Goal: Transaction & Acquisition: Purchase product/service

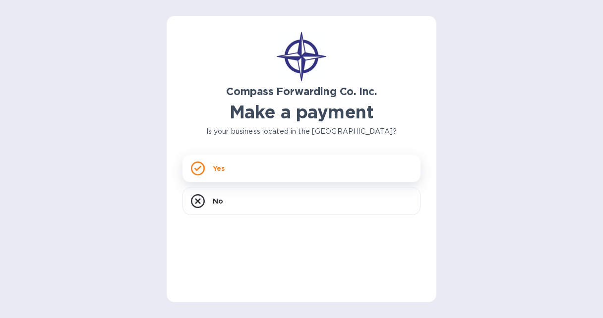
click at [204, 169] on rect at bounding box center [197, 169] width 12 height 12
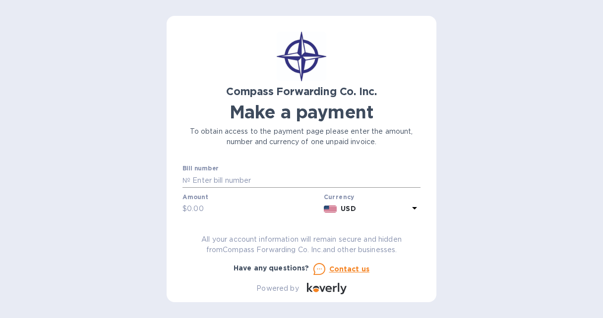
click at [208, 177] on input "text" at bounding box center [305, 180] width 230 height 15
type input "SCOMAI00066069"
click at [190, 205] on input "text" at bounding box center [253, 209] width 133 height 15
type input "85"
drag, startPoint x: 421, startPoint y: 165, endPoint x: 417, endPoint y: 200, distance: 35.9
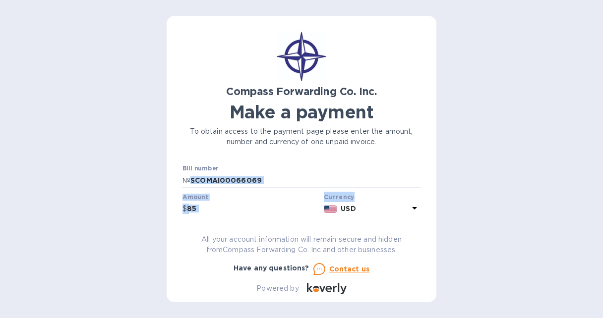
click at [417, 200] on div "Compass Forwarding Co. Inc. Make a payment To obtain access to the payment page…" at bounding box center [302, 159] width 270 height 287
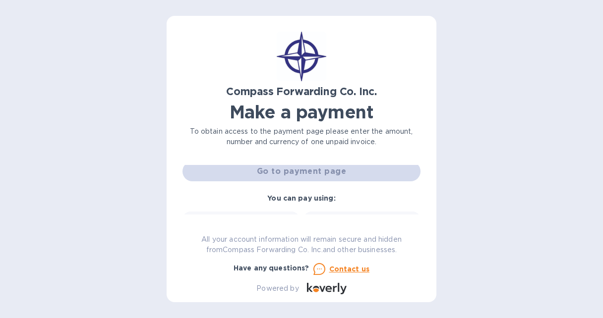
scroll to position [76, 0]
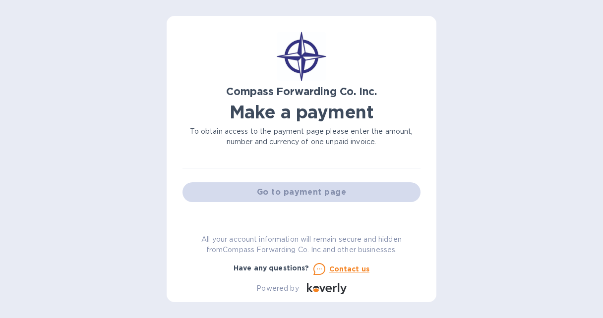
click at [289, 196] on div "Go to payment page" at bounding box center [302, 193] width 242 height 24
click at [294, 193] on div "Go to payment page" at bounding box center [302, 193] width 242 height 24
drag, startPoint x: 421, startPoint y: 184, endPoint x: 420, endPoint y: 201, distance: 17.9
click at [420, 201] on div "Compass Forwarding Co. Inc. Make a payment To obtain access to the payment page…" at bounding box center [302, 159] width 270 height 287
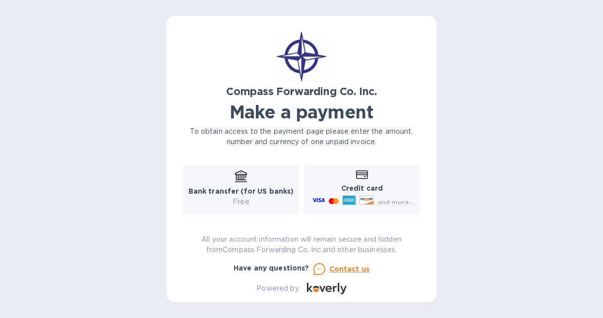
scroll to position [153, 0]
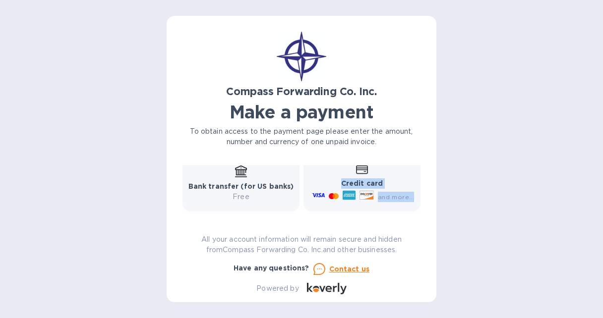
drag, startPoint x: 416, startPoint y: 195, endPoint x: 413, endPoint y: 171, distance: 25.0
click at [413, 171] on div "Credit card and more..." at bounding box center [362, 184] width 117 height 56
click at [432, 160] on div "Compass Forwarding Co. Inc. Make a payment To obtain access to the payment page…" at bounding box center [302, 159] width 270 height 287
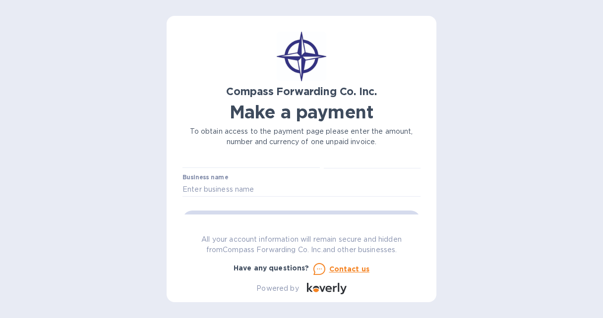
scroll to position [60, 0]
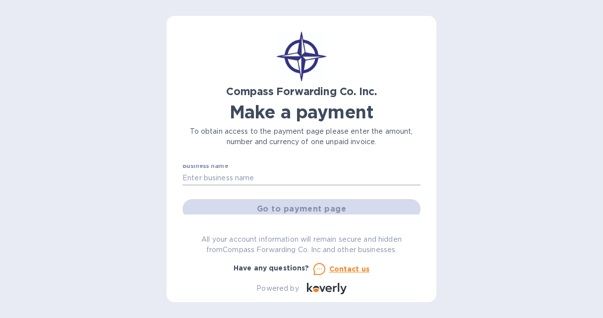
click at [200, 178] on input "text" at bounding box center [302, 178] width 238 height 15
type input "HI-TEK Balancing, Inc."
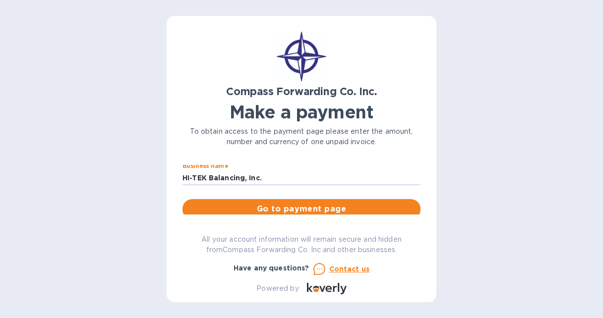
click at [270, 212] on span "Go to payment page" at bounding box center [301, 209] width 222 height 12
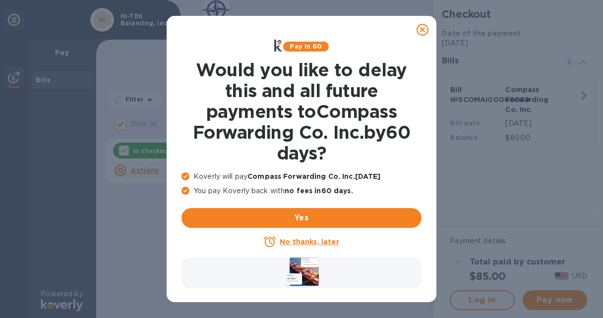
click at [292, 239] on u "No thanks, later" at bounding box center [309, 242] width 59 height 8
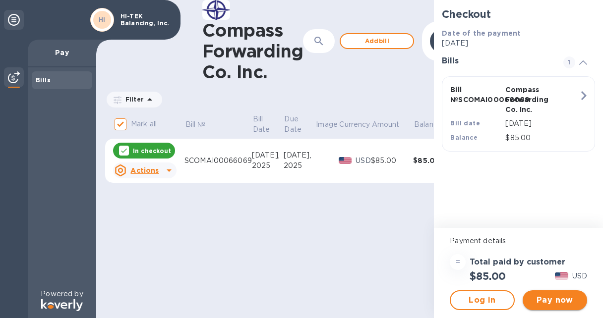
click at [542, 300] on span "Pay now" at bounding box center [555, 301] width 49 height 12
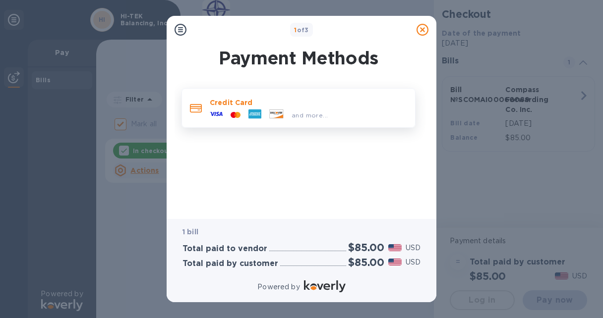
click at [254, 105] on p "Credit Card" at bounding box center [308, 103] width 197 height 10
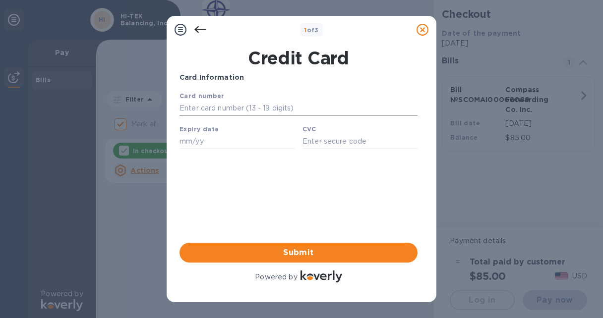
click at [203, 114] on input "text" at bounding box center [299, 108] width 238 height 15
type input "[CREDIT_CARD_NUMBER]"
click at [180, 133] on b "Expiry date" at bounding box center [199, 129] width 39 height 7
click at [179, 142] on div "Card Information Your browser does not support iframes Submit Powered by" at bounding box center [299, 178] width 242 height 216
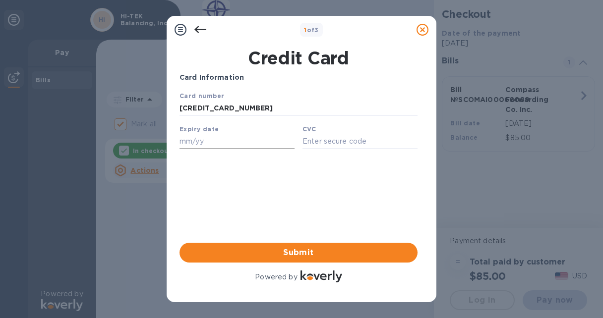
click at [187, 142] on input "text" at bounding box center [237, 141] width 115 height 15
type input "03/30"
type input "1518"
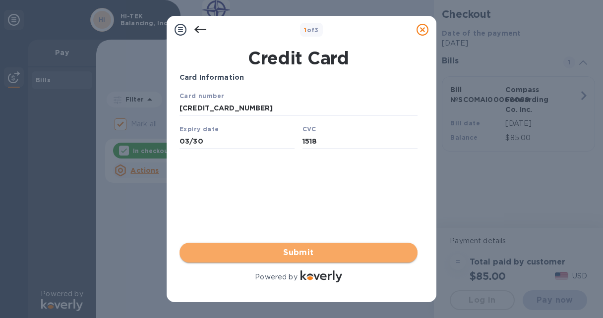
click at [279, 247] on span "Submit" at bounding box center [299, 253] width 222 height 12
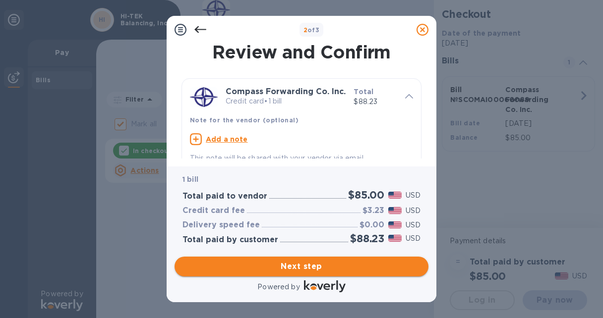
click at [328, 269] on span "Next step" at bounding box center [302, 267] width 238 height 12
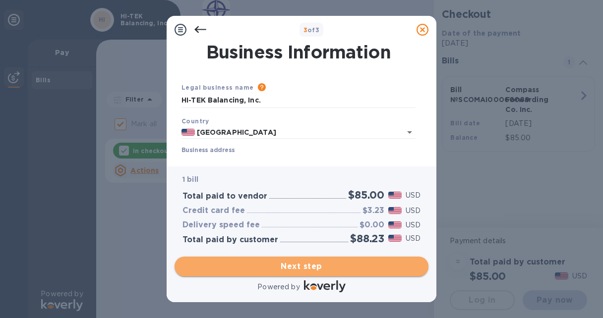
click at [293, 270] on span "Next step" at bounding box center [302, 267] width 238 height 12
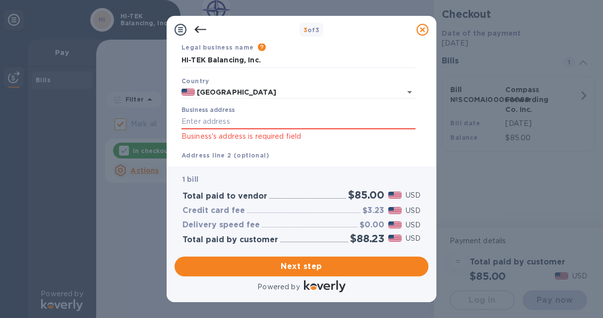
scroll to position [42, 0]
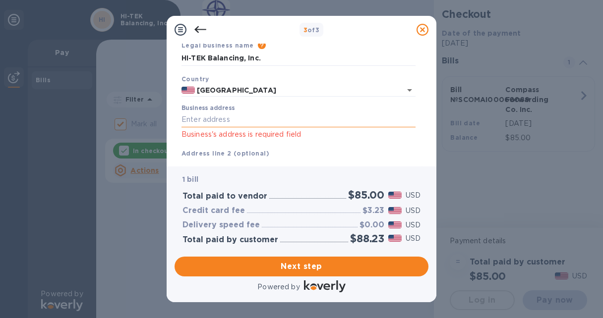
click at [200, 122] on input "Business address" at bounding box center [299, 120] width 234 height 15
type input "[STREET_ADDRESS][PERSON_NAME]"
click at [385, 124] on input "[STREET_ADDRESS][PERSON_NAME]" at bounding box center [299, 120] width 234 height 15
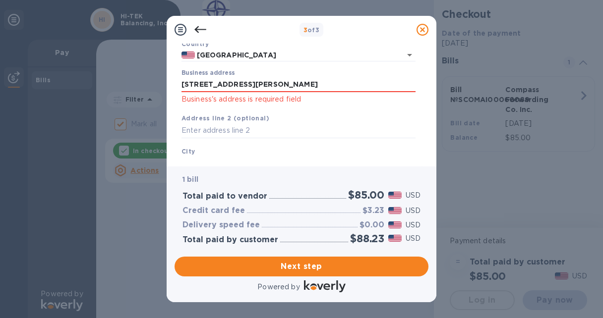
scroll to position [82, 0]
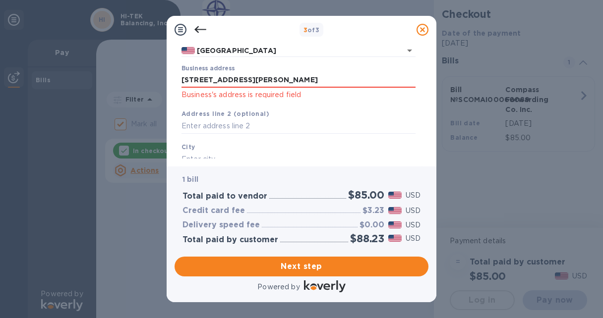
click at [188, 142] on div "[GEOGRAPHIC_DATA] is required field" at bounding box center [299, 161] width 242 height 46
click at [189, 153] on input "text" at bounding box center [299, 159] width 234 height 15
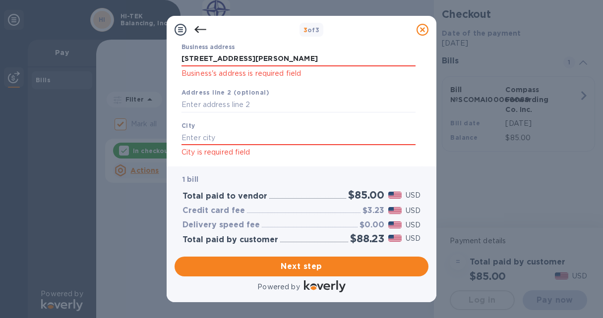
scroll to position [111, 0]
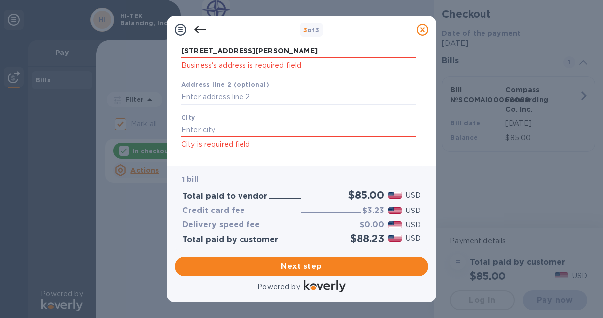
click at [201, 122] on div "[GEOGRAPHIC_DATA] is required field" at bounding box center [299, 132] width 242 height 46
click at [196, 125] on input "text" at bounding box center [299, 130] width 234 height 15
type input "[GEOGRAPHIC_DATA]"
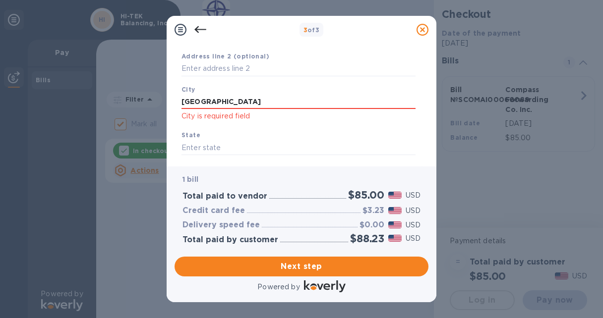
scroll to position [146, 0]
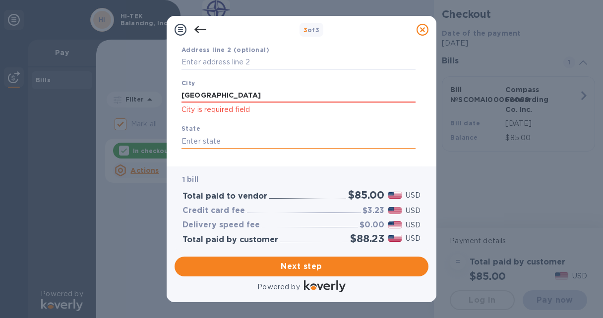
click at [193, 141] on input "text" at bounding box center [299, 141] width 234 height 15
type input "m"
type input "[US_STATE]"
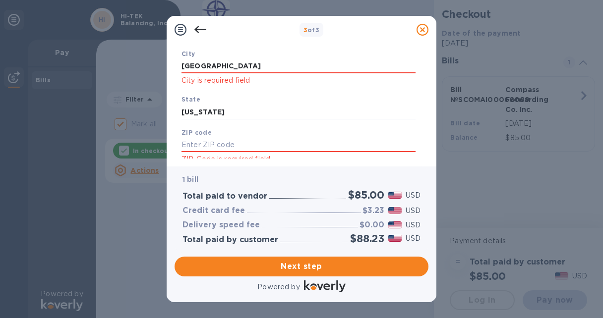
scroll to position [188, 0]
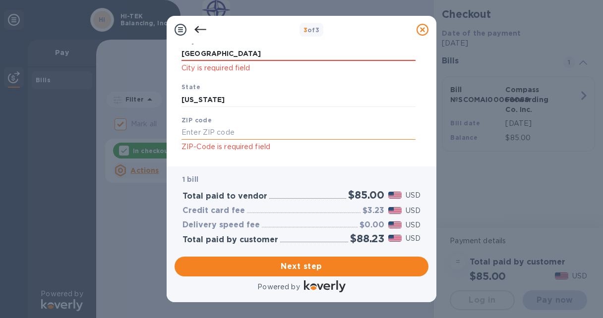
click at [206, 136] on input "text" at bounding box center [299, 133] width 234 height 15
type input "01462"
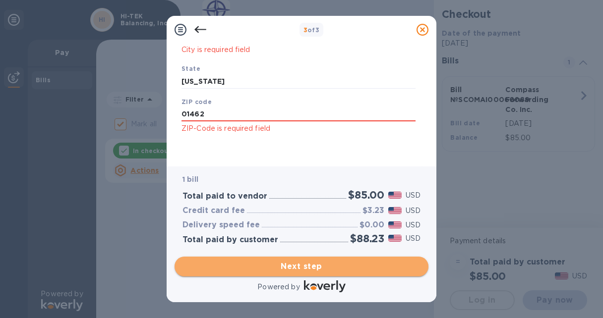
click at [322, 259] on button "Next step" at bounding box center [302, 267] width 254 height 20
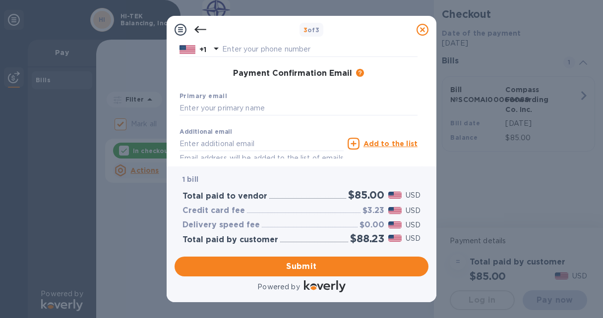
scroll to position [139, 0]
click at [192, 107] on input "text" at bounding box center [299, 108] width 238 height 15
type input "[PERSON_NAME][EMAIL_ADDRESS][DOMAIN_NAME]"
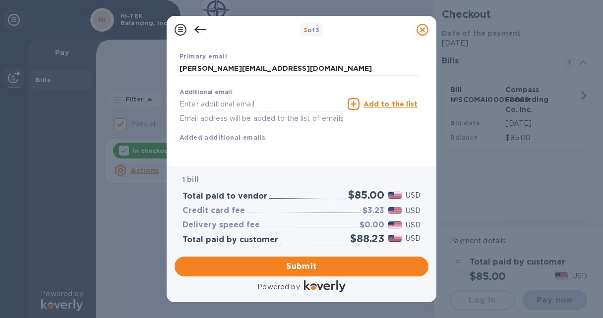
scroll to position [190, 0]
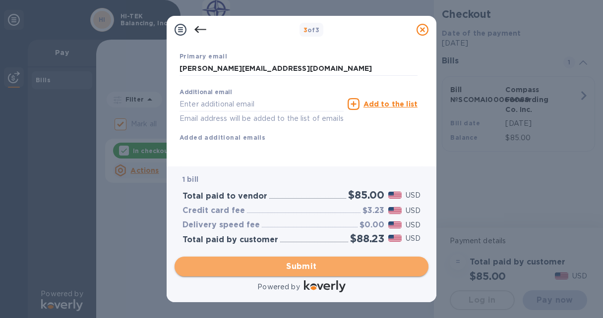
click at [283, 268] on span "Submit" at bounding box center [302, 267] width 238 height 12
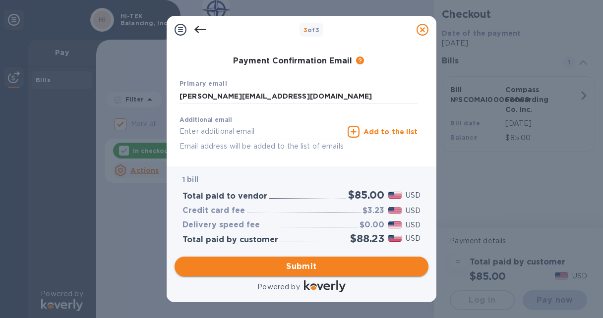
scroll to position [229, 0]
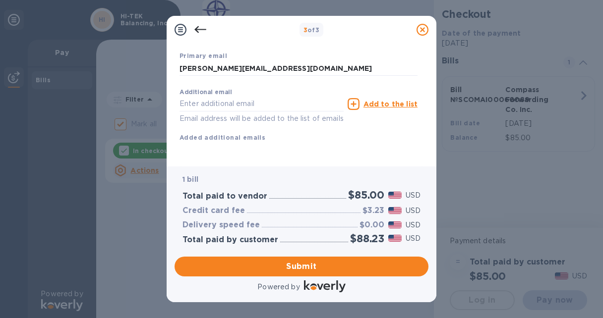
drag, startPoint x: 430, startPoint y: 131, endPoint x: 438, endPoint y: 130, distance: 7.5
click at [438, 130] on div "3 of 3 Payment Contact Information First name First name is a required field La…" at bounding box center [301, 159] width 603 height 318
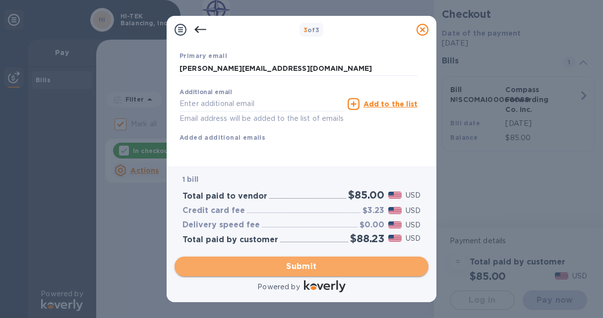
click at [270, 263] on span "Submit" at bounding box center [302, 267] width 238 height 12
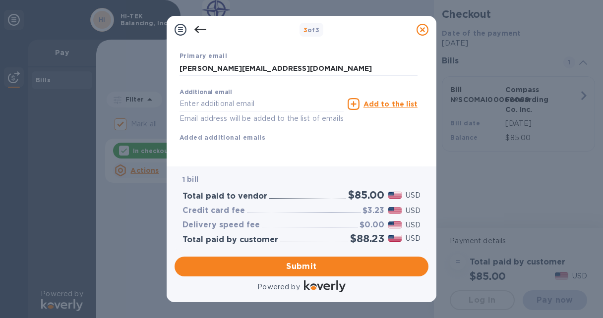
scroll to position [0, 0]
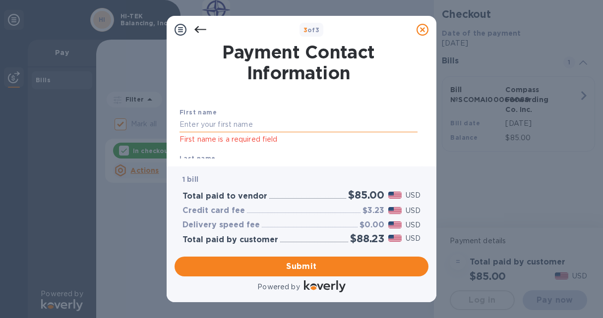
click at [181, 126] on input "text" at bounding box center [299, 125] width 238 height 15
type input "[PERSON_NAME]"
type input "9788404315"
type input "[EMAIL_ADDRESS][DOMAIN_NAME]"
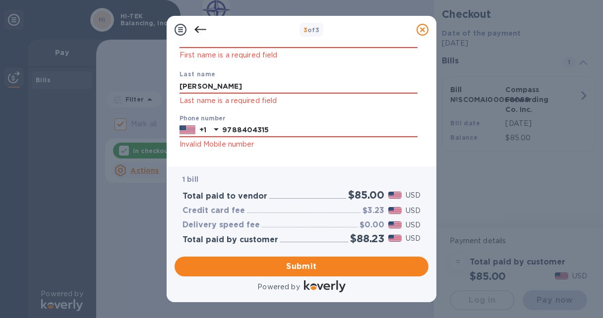
scroll to position [91, 0]
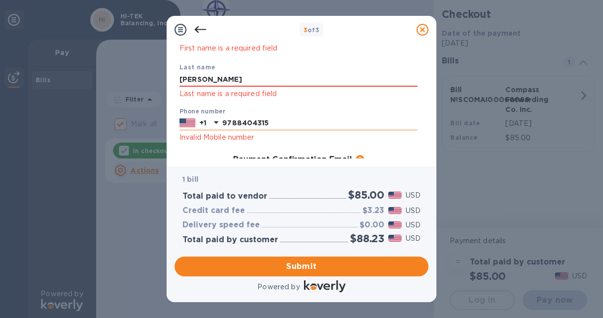
click at [282, 125] on input "9788404315" at bounding box center [319, 123] width 195 height 15
type input "9786604464"
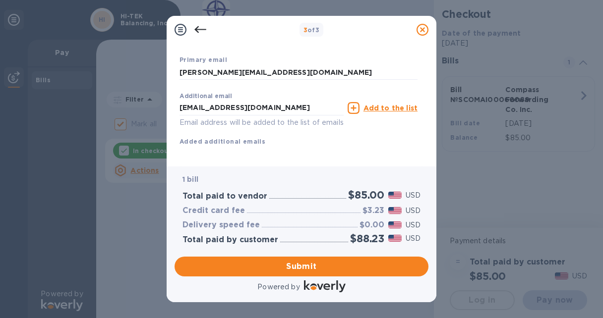
scroll to position [229, 0]
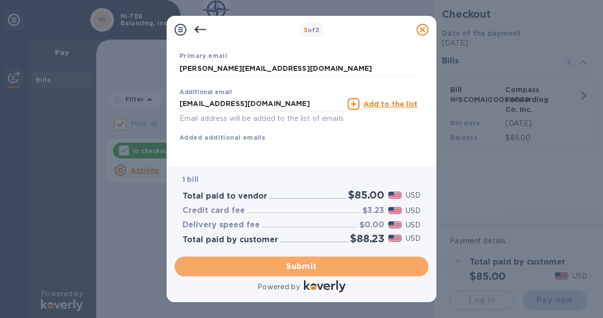
drag, startPoint x: 296, startPoint y: 264, endPoint x: 297, endPoint y: 244, distance: 20.4
click at [297, 244] on div "1 bill Total paid to vendor $85.00 USD Credit card fee $3.23 USD Delivery speed…" at bounding box center [302, 231] width 258 height 132
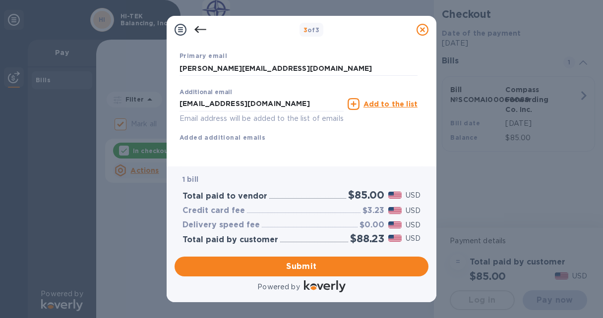
drag, startPoint x: 424, startPoint y: 145, endPoint x: 424, endPoint y: 96, distance: 48.6
click at [424, 96] on div "Payment Contact Information First name [PERSON_NAME] First name is a required f…" at bounding box center [302, 101] width 254 height 115
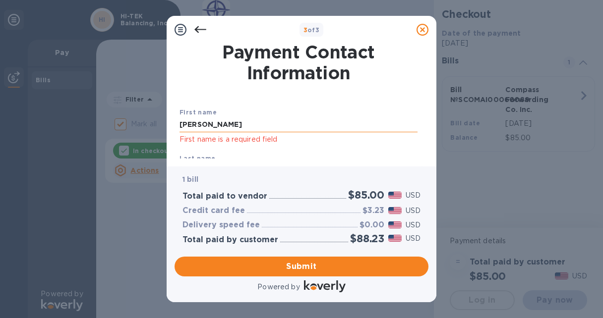
click at [211, 127] on input "[PERSON_NAME]" at bounding box center [299, 125] width 238 height 15
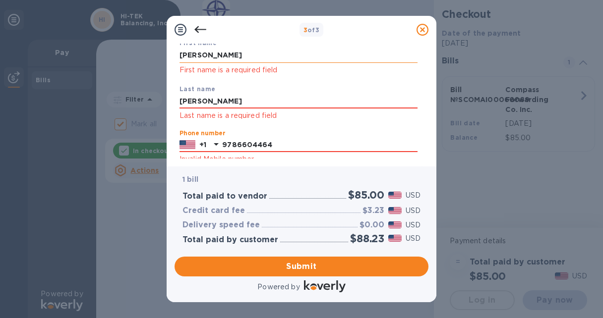
scroll to position [185, 0]
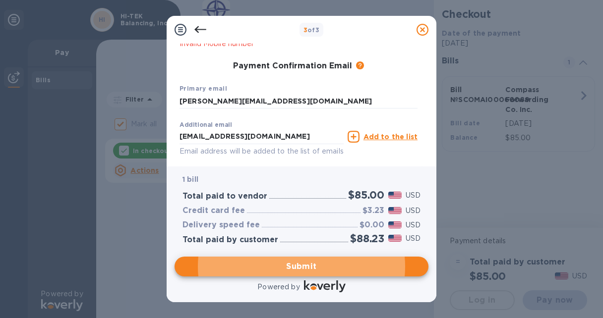
click at [211, 127] on label "Additional email" at bounding box center [206, 125] width 53 height 6
click at [273, 267] on span "Submit" at bounding box center [302, 267] width 238 height 12
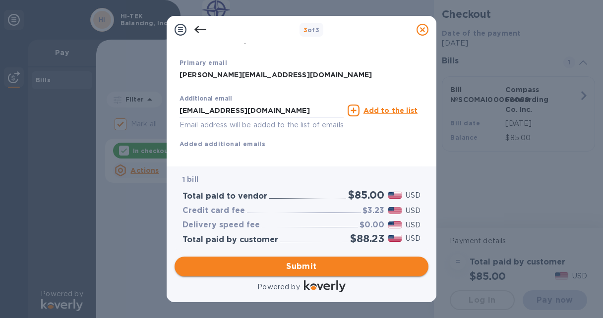
scroll to position [172, 0]
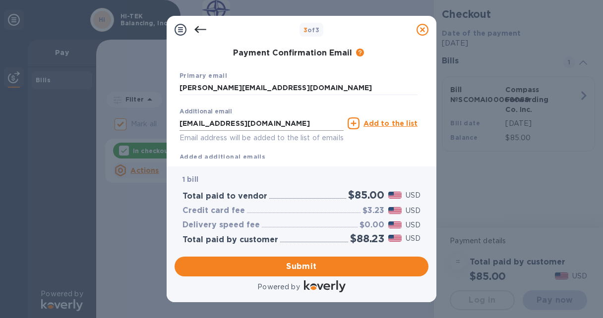
click at [273, 124] on input "[EMAIL_ADDRESS][DOMAIN_NAME]" at bounding box center [262, 123] width 164 height 15
type input "b"
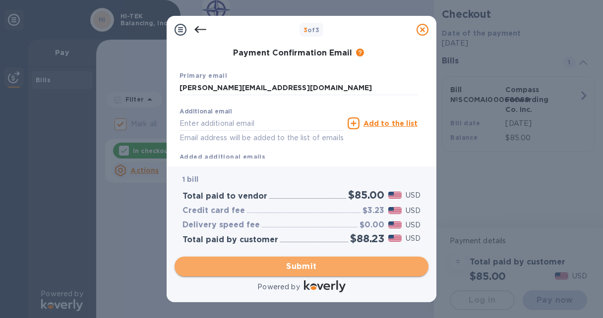
click at [274, 265] on span "Submit" at bounding box center [302, 267] width 238 height 12
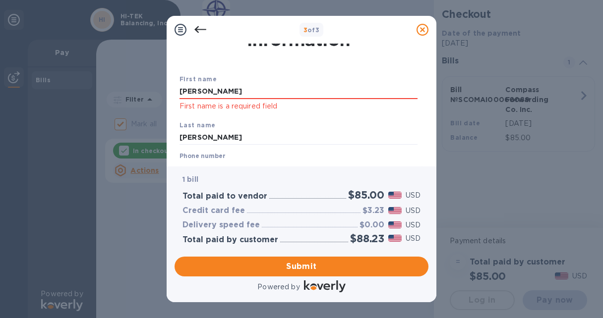
scroll to position [0, 0]
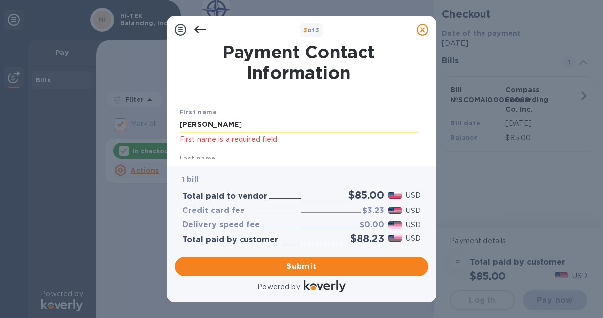
drag, startPoint x: 203, startPoint y: 129, endPoint x: 210, endPoint y: 126, distance: 8.0
click at [210, 126] on input "[PERSON_NAME]" at bounding box center [299, 125] width 238 height 15
type input "B"
type input "[PERSON_NAME]"
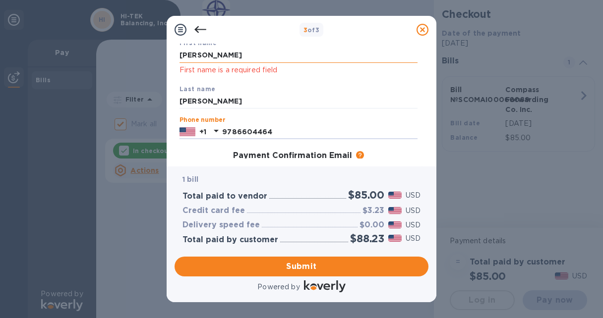
scroll to position [159, 0]
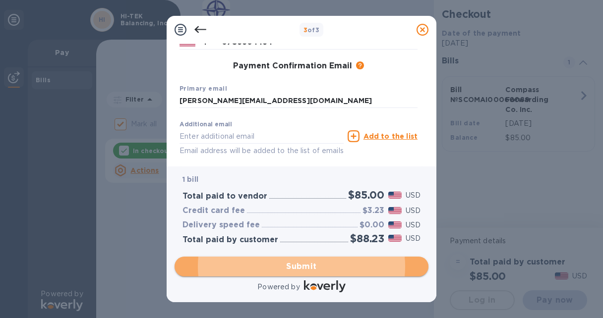
click at [301, 267] on span "Submit" at bounding box center [302, 267] width 238 height 12
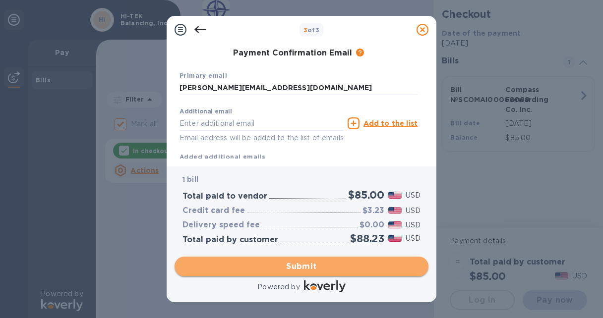
scroll to position [146, 0]
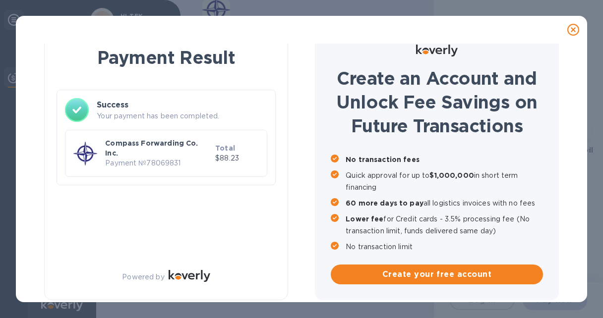
checkbox input "false"
